Goal: Task Accomplishment & Management: Manage account settings

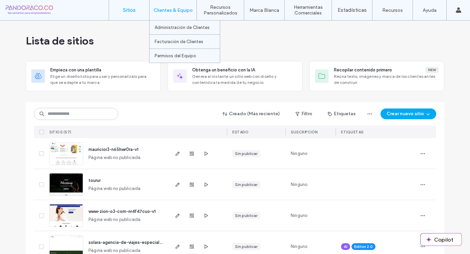
click at [180, 15] on div "Clientes & Equipo" at bounding box center [172, 10] width 47 height 20
click at [181, 29] on label "Administración de Clientes" at bounding box center [181, 27] width 55 height 5
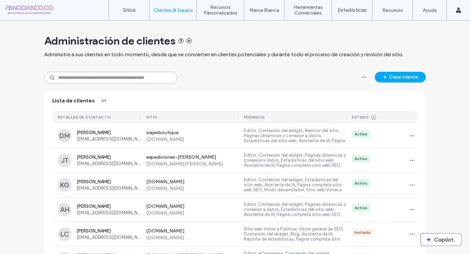
click at [98, 82] on input at bounding box center [110, 78] width 133 height 12
paste input "**********"
type input "**********"
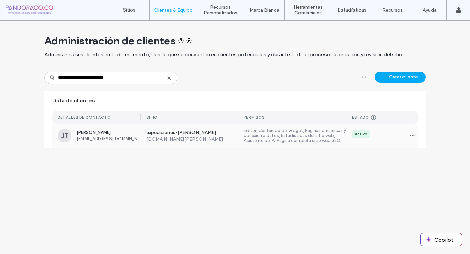
click at [108, 135] on span "JOSÉ AUGUSTO TUTIN REA" at bounding box center [109, 132] width 64 height 5
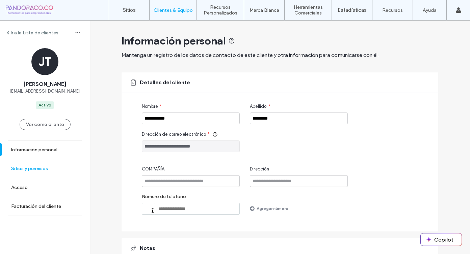
click at [48, 169] on link "Sitios y permisos" at bounding box center [45, 169] width 90 height 19
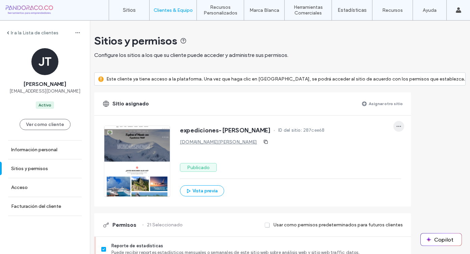
click at [404, 125] on span "button" at bounding box center [398, 126] width 11 height 11
click at [387, 146] on span "Cancelar asignación del sitio" at bounding box center [385, 144] width 60 height 7
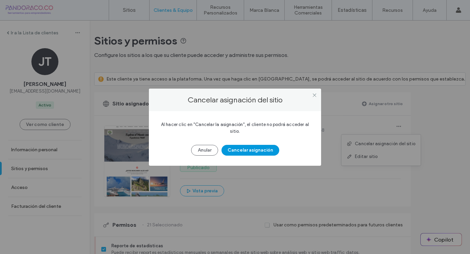
click at [271, 152] on button "Cancelar asignación" at bounding box center [250, 150] width 58 height 11
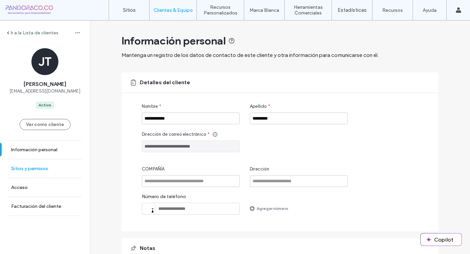
click at [41, 169] on label "Sitios y permisos" at bounding box center [29, 169] width 37 height 6
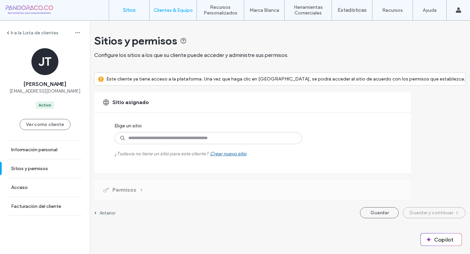
click at [133, 11] on label "Sitios" at bounding box center [129, 10] width 13 height 6
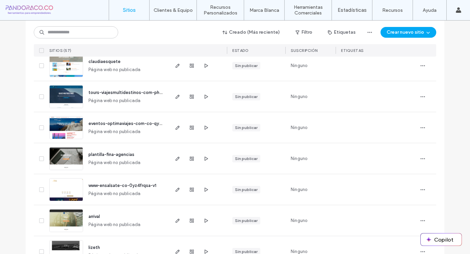
scroll to position [366, 0]
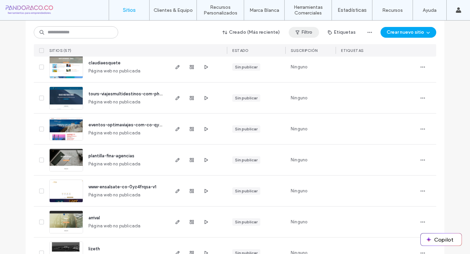
click at [307, 31] on button "Filtro" at bounding box center [303, 32] width 30 height 11
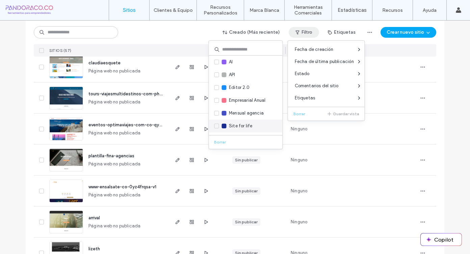
click at [249, 125] on span "Site for life" at bounding box center [241, 126] width 24 height 7
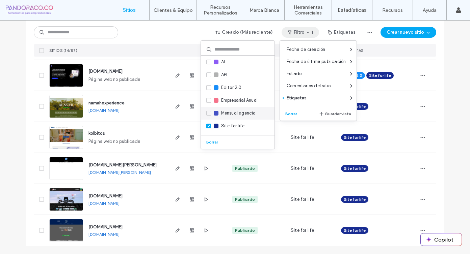
scroll to position [327, 0]
click at [249, 114] on span "Mensual agencia" at bounding box center [238, 113] width 35 height 7
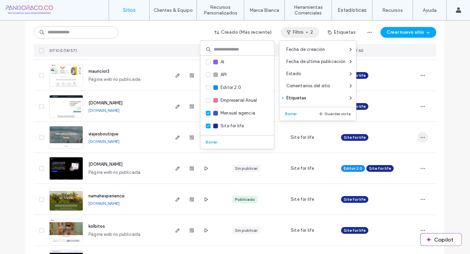
scroll to position [366, 0]
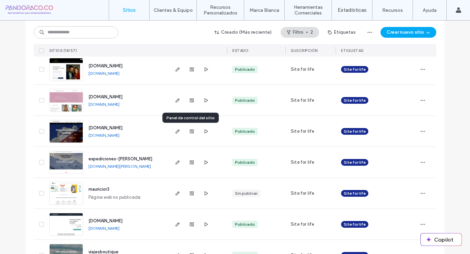
scroll to position [209, 0]
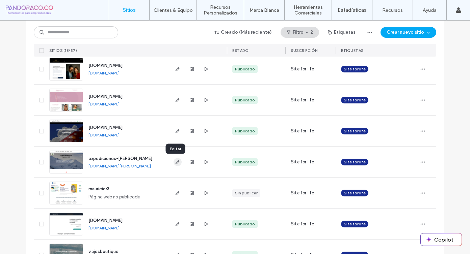
click at [176, 163] on icon "button" at bounding box center [177, 162] width 5 height 5
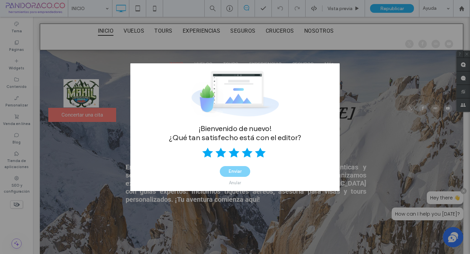
click at [259, 152] on use at bounding box center [260, 153] width 11 height 10
click at [235, 173] on button "Enviar" at bounding box center [235, 171] width 30 height 11
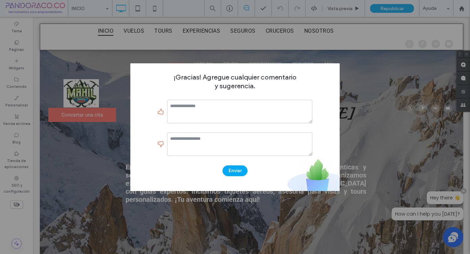
click at [358, 129] on div "¡Gracias! Agregue cualquier comentario y sugerencia. Enviar" at bounding box center [235, 127] width 470 height 254
click at [242, 170] on button "Enviar" at bounding box center [234, 171] width 25 height 11
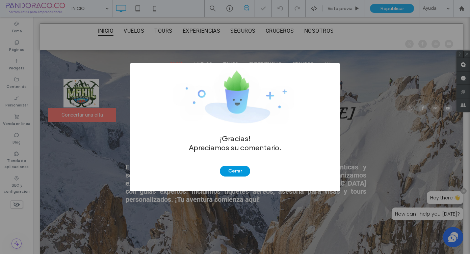
click at [241, 172] on button "Cerrar" at bounding box center [235, 171] width 30 height 11
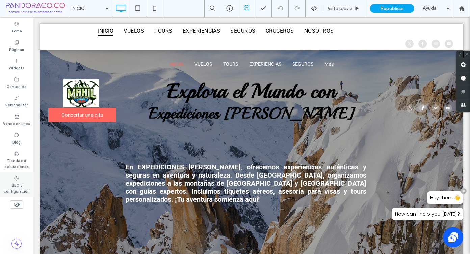
click at [20, 179] on div "SEO y configuración" at bounding box center [16, 185] width 33 height 25
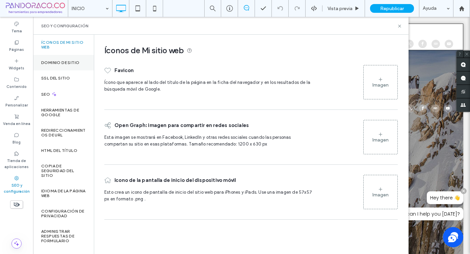
click at [60, 66] on div "Dominio de sitio" at bounding box center [63, 63] width 61 height 16
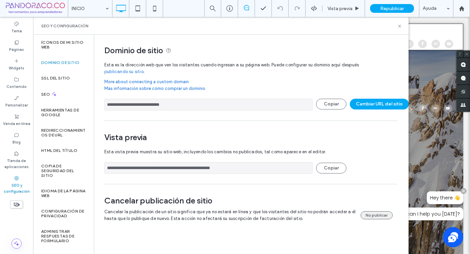
click at [375, 216] on button "No publicar" at bounding box center [376, 215] width 32 height 8
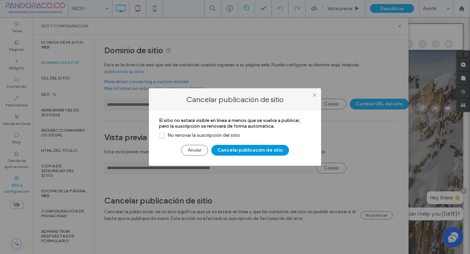
click at [242, 150] on button "Cancelar publicación de sitio" at bounding box center [250, 150] width 78 height 11
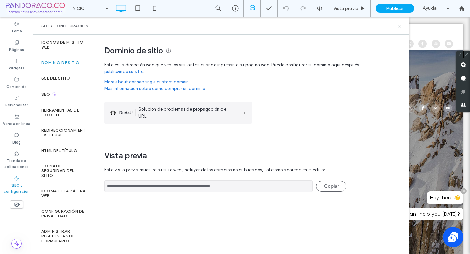
click at [399, 26] on icon at bounding box center [399, 26] width 5 height 5
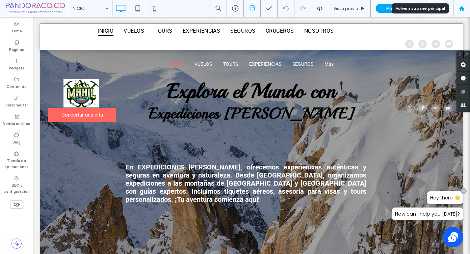
click at [461, 11] on icon at bounding box center [461, 9] width 6 height 6
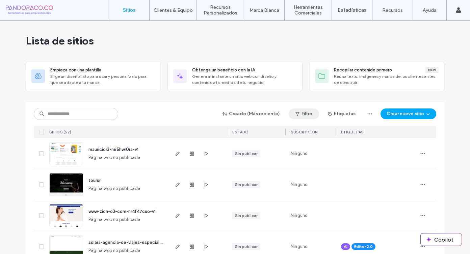
click at [297, 115] on icon "button" at bounding box center [296, 113] width 5 height 5
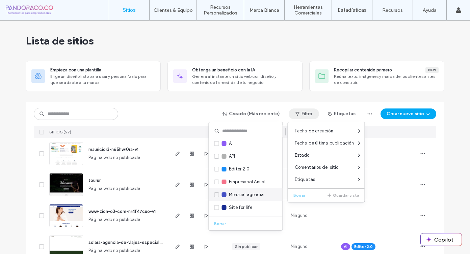
click at [246, 198] on span "Mensual agencia" at bounding box center [246, 195] width 35 height 7
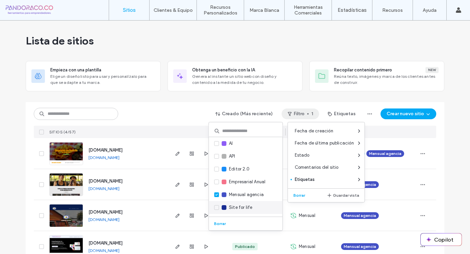
click at [244, 204] on span "Site for life" at bounding box center [241, 207] width 24 height 7
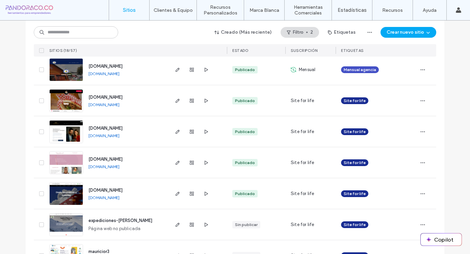
scroll to position [148, 0]
